Goal: Task Accomplishment & Management: Use online tool/utility

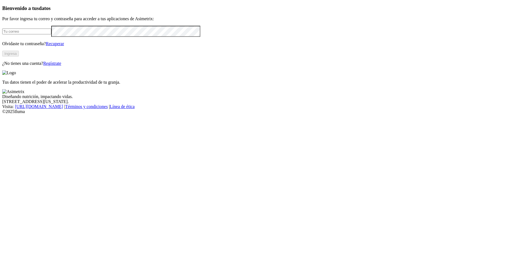
type input "[PERSON_NAME][EMAIL_ADDRESS][PERSON_NAME][DOMAIN_NAME]"
click at [19, 57] on button "Ingresa" at bounding box center [10, 54] width 17 height 6
